Goal: Find contact information: Find contact information

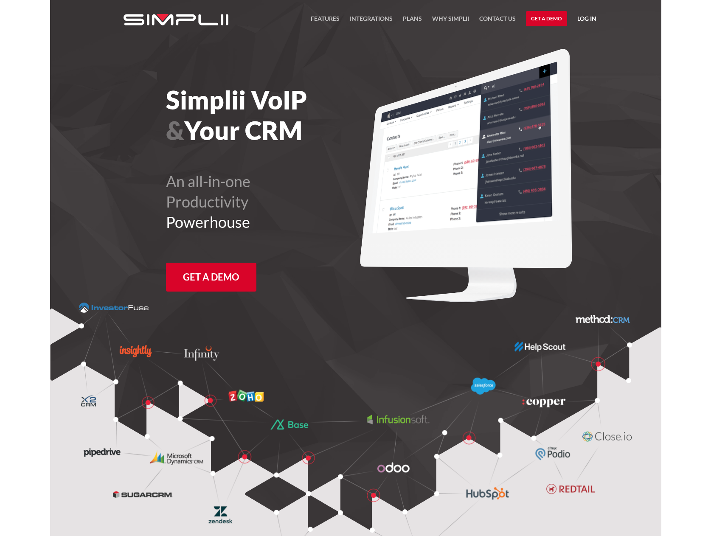
click at [590, 21] on link "Log in" at bounding box center [586, 20] width 19 height 13
click at [554, 41] on link "Manager Portal" at bounding box center [564, 44] width 54 height 14
click at [487, 14] on link "Contact US" at bounding box center [497, 21] width 36 height 14
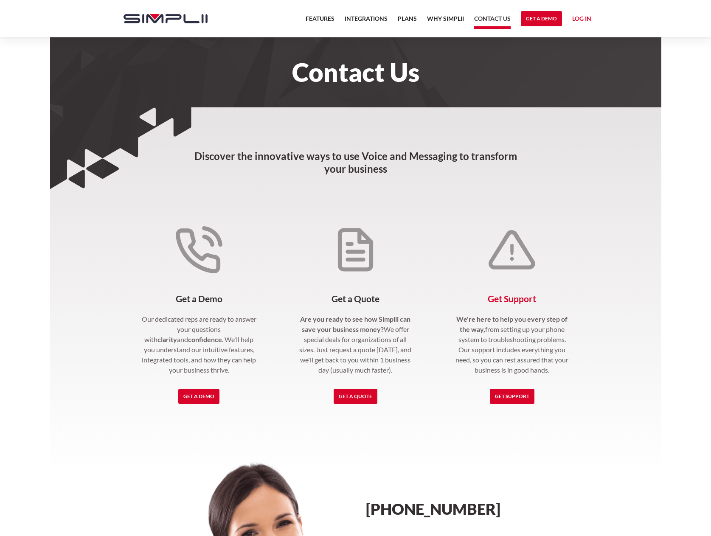
click at [521, 398] on link "Get Support" at bounding box center [512, 396] width 45 height 15
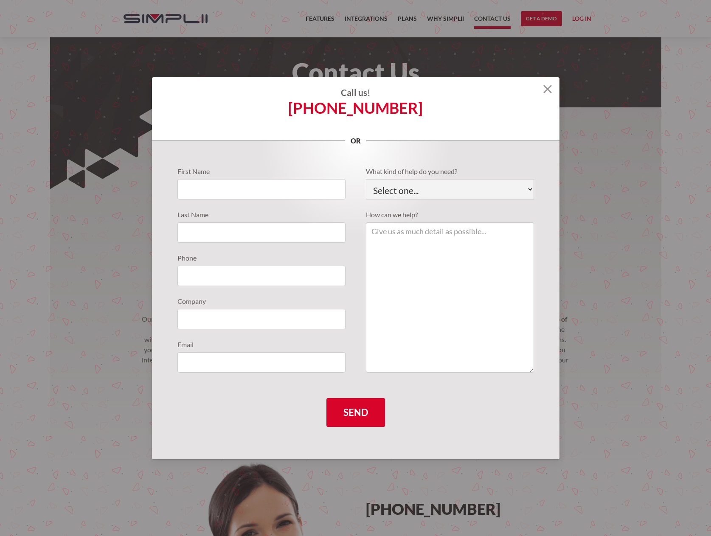
click at [578, 20] on section "Call us! (888) 787-7670 or First Name Last Name Phone Company Email What kind o…" at bounding box center [355, 268] width 711 height 536
click at [579, 17] on section "Call us! (888) 787-7670 or First Name Last Name Phone Company Email What kind o…" at bounding box center [355, 268] width 711 height 536
click at [551, 86] on div "Call us! (888) 787-7670 or" at bounding box center [355, 109] width 407 height 64
drag, startPoint x: 546, startPoint y: 87, endPoint x: 509, endPoint y: 139, distance: 63.9
click at [547, 87] on img at bounding box center [547, 89] width 8 height 8
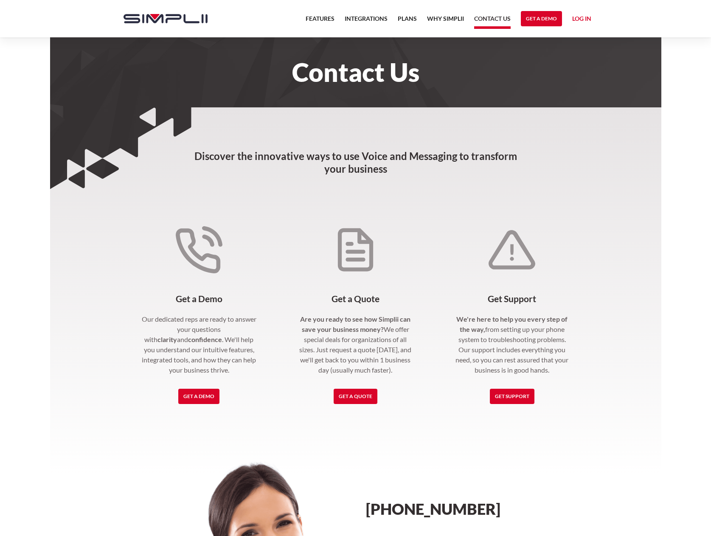
click at [583, 18] on link "Log in" at bounding box center [581, 20] width 19 height 13
